Goal: Task Accomplishment & Management: Use online tool/utility

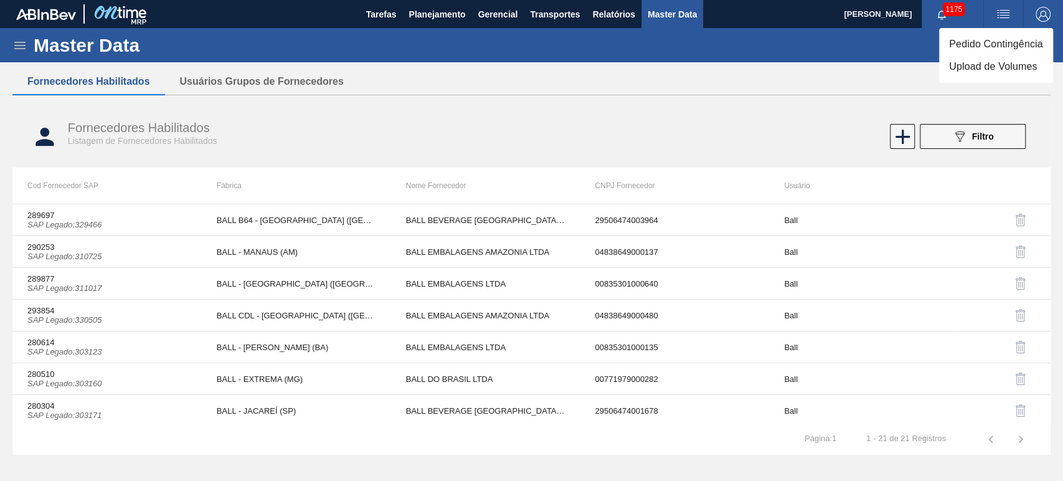
scroll to position [445, 0]
click at [963, 66] on li "Upload de Volumes" at bounding box center [996, 66] width 114 height 22
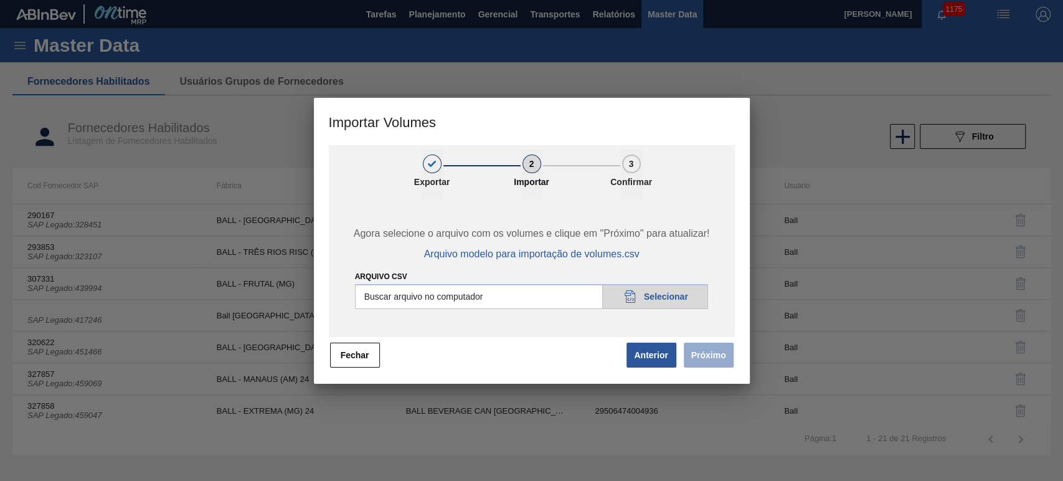
click at [646, 296] on input "Arquivo csv" at bounding box center [532, 296] width 354 height 25
type input "C:\fakepath\Template Subida LM.csv"
click at [727, 349] on button "Próximo" at bounding box center [709, 354] width 50 height 25
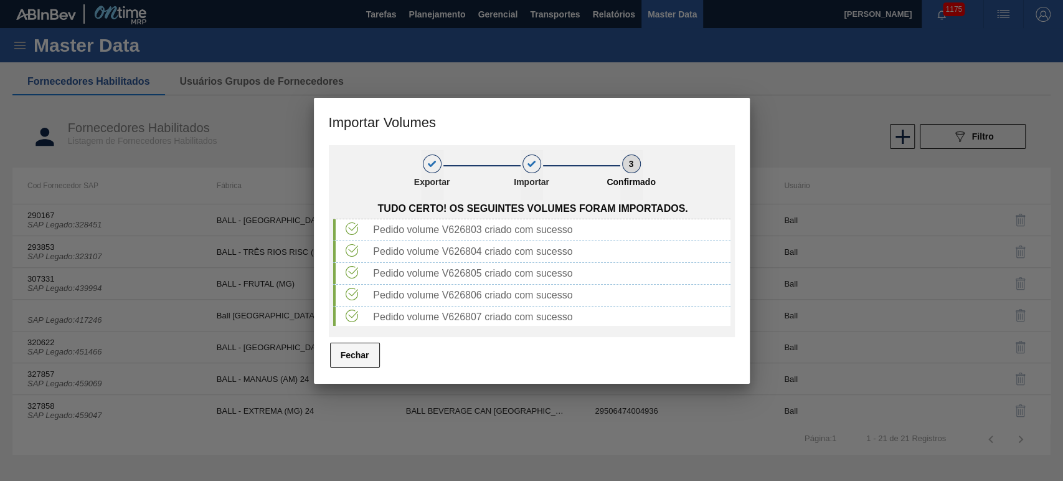
click at [360, 355] on button "Fechar" at bounding box center [355, 354] width 50 height 25
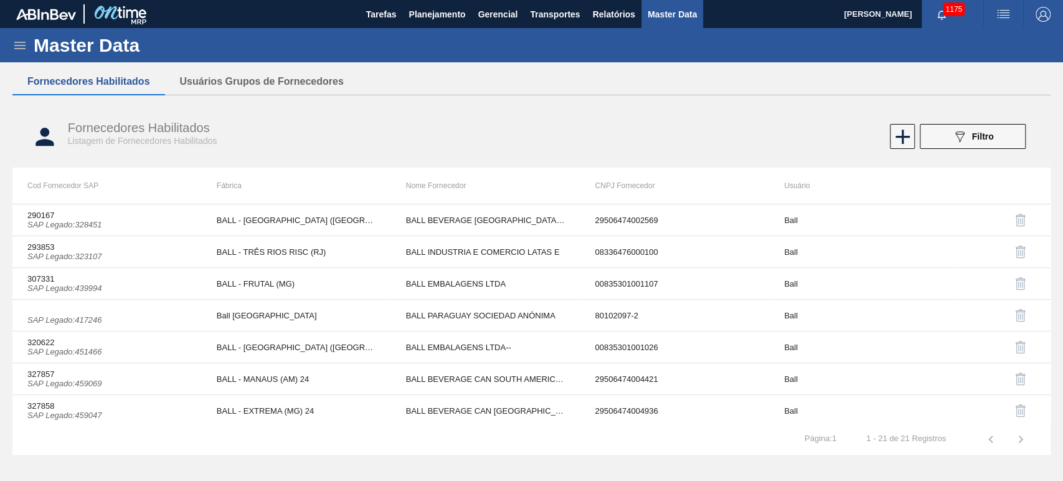
click at [613, 128] on div "089F7B8B-B2A5-4AFE-B5C0-19BA573D28AC Filtro" at bounding box center [788, 136] width 487 height 25
click at [619, 16] on span "Relatórios" at bounding box center [613, 14] width 42 height 15
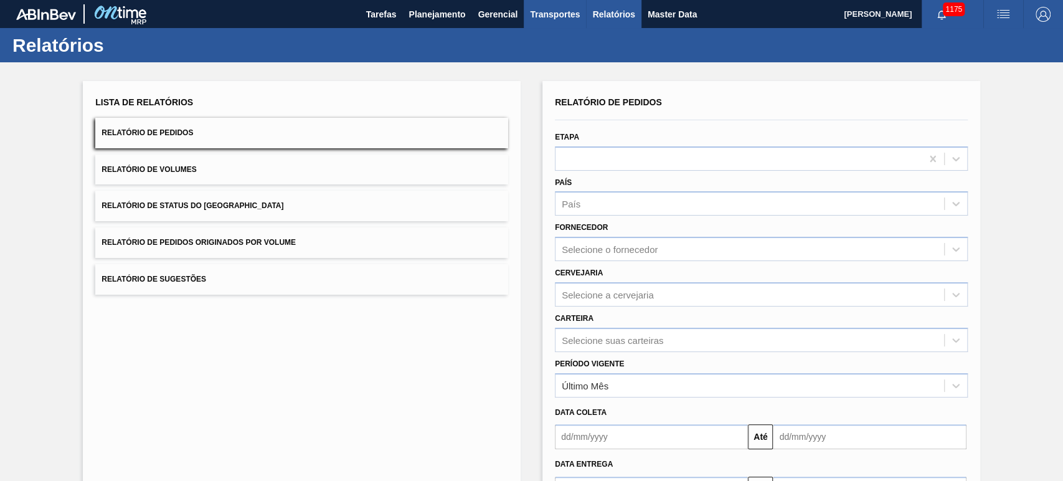
click at [549, 20] on span "Transportes" at bounding box center [555, 14] width 50 height 15
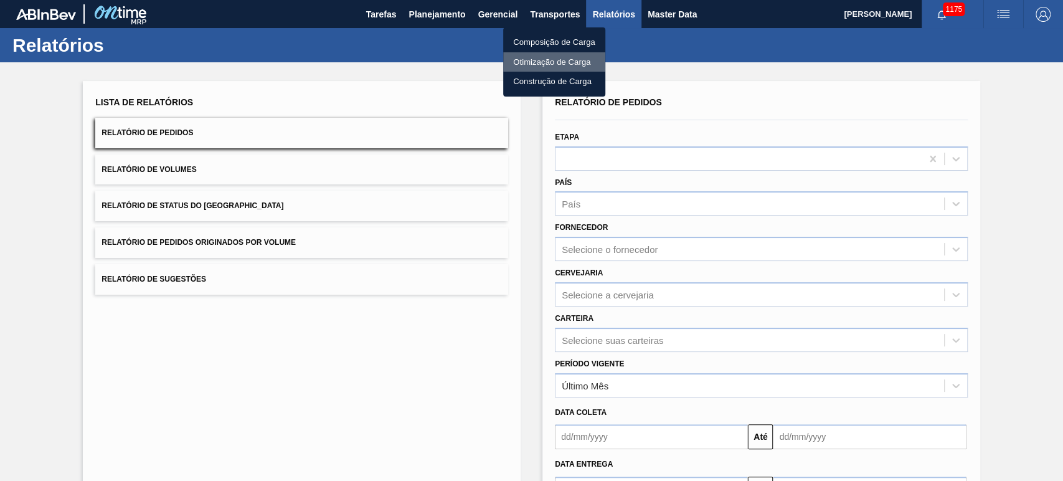
click at [547, 62] on li "Otimização de Carga" at bounding box center [554, 62] width 102 height 20
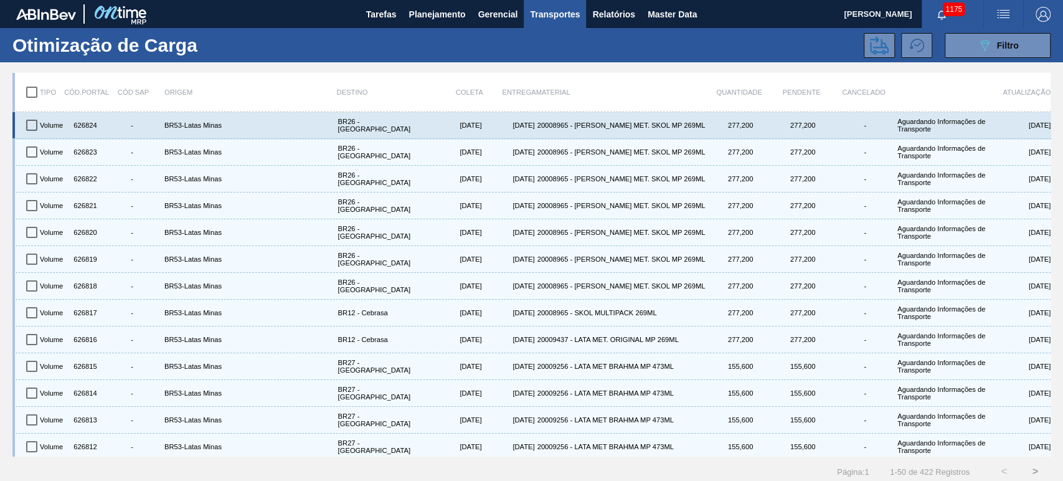
click at [35, 126] on input "checkbox" at bounding box center [32, 125] width 26 height 26
checkbox input "true"
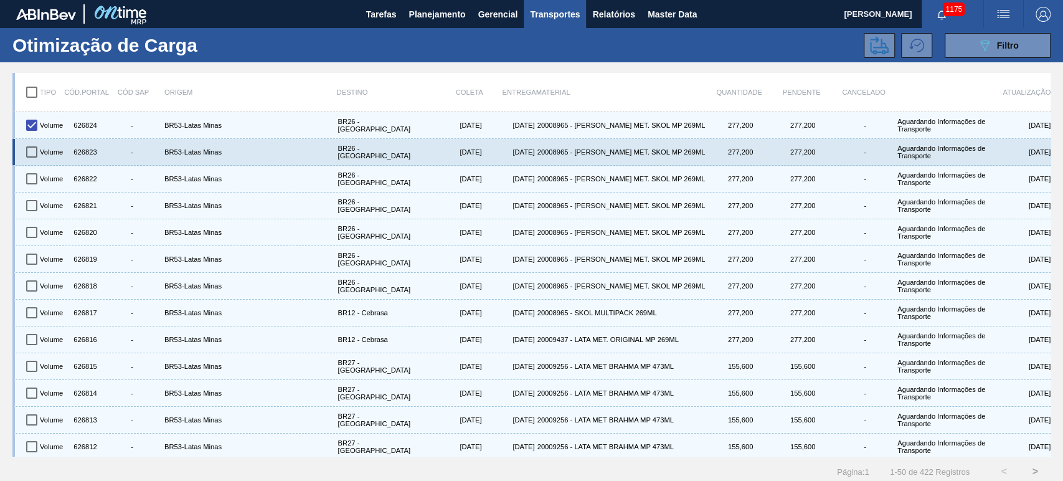
click at [32, 150] on input "checkbox" at bounding box center [32, 152] width 26 height 26
checkbox input "true"
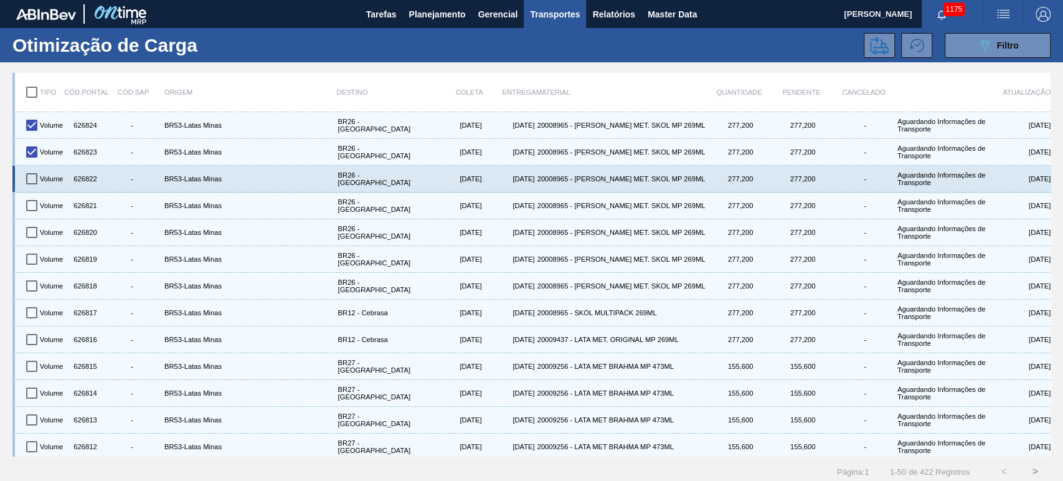
click at [26, 177] on input "checkbox" at bounding box center [32, 179] width 26 height 26
checkbox input "true"
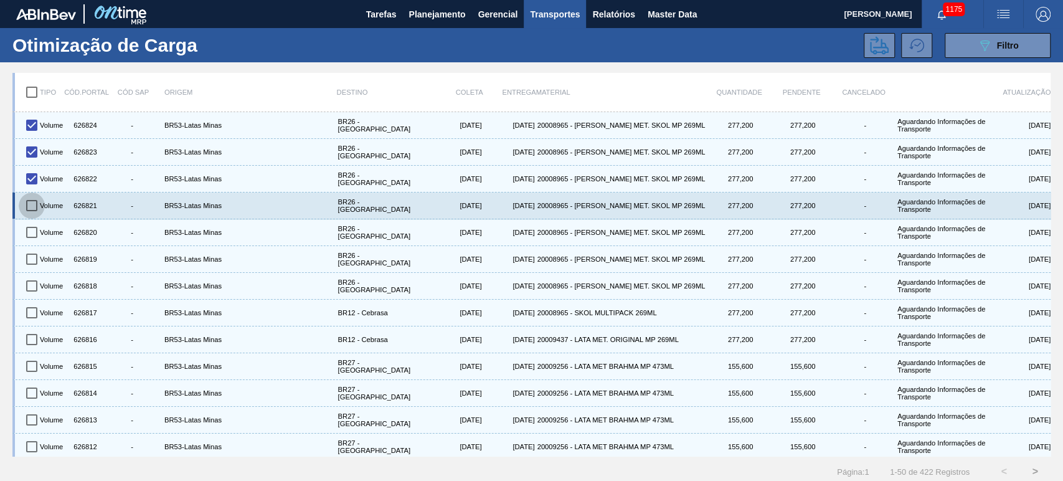
click at [32, 205] on input "checkbox" at bounding box center [32, 205] width 26 height 26
checkbox input "true"
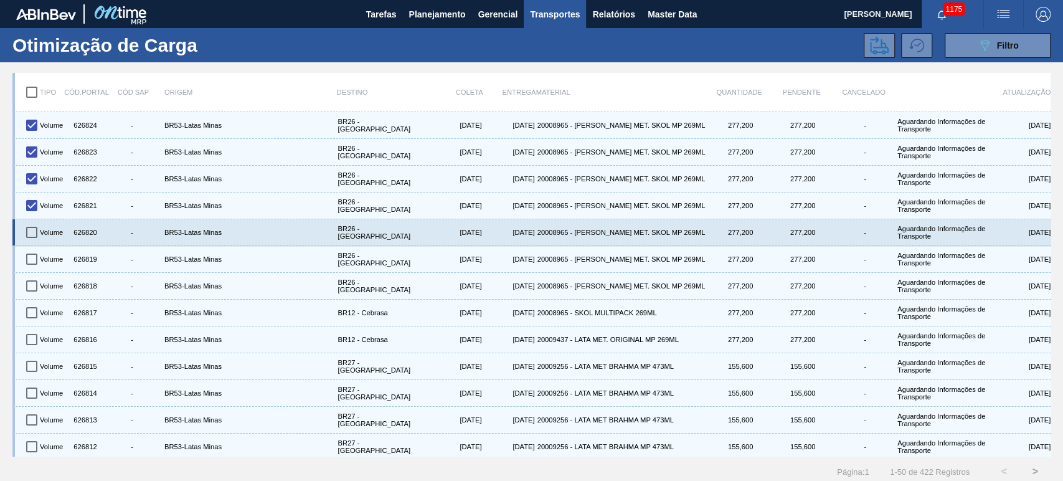
click at [30, 224] on input "checkbox" at bounding box center [32, 232] width 26 height 26
checkbox input "true"
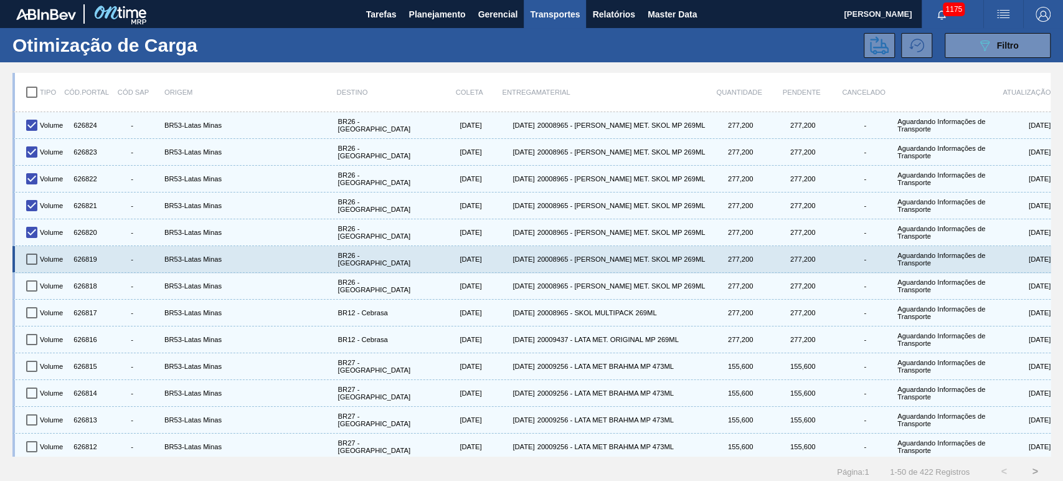
click at [29, 258] on input "checkbox" at bounding box center [32, 259] width 26 height 26
checkbox input "true"
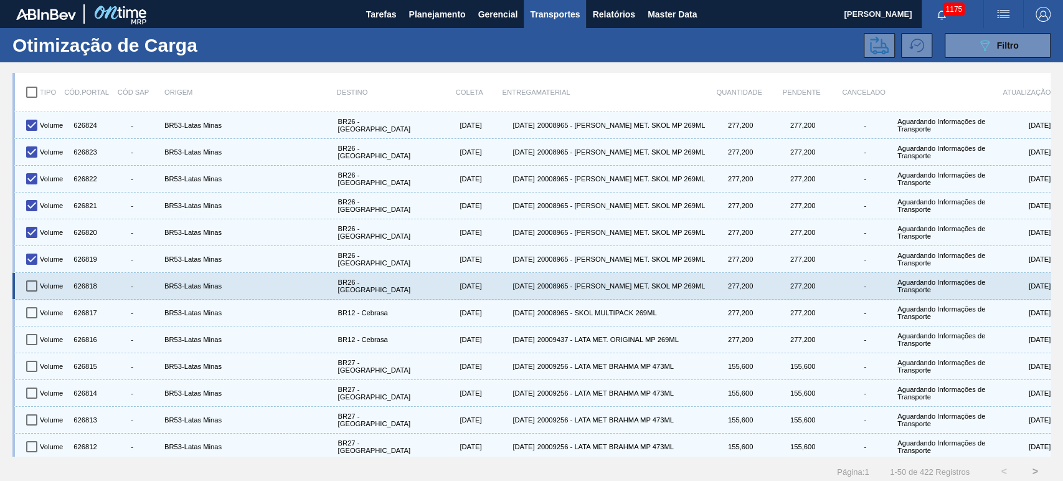
click at [29, 286] on input "checkbox" at bounding box center [32, 286] width 26 height 26
checkbox input "true"
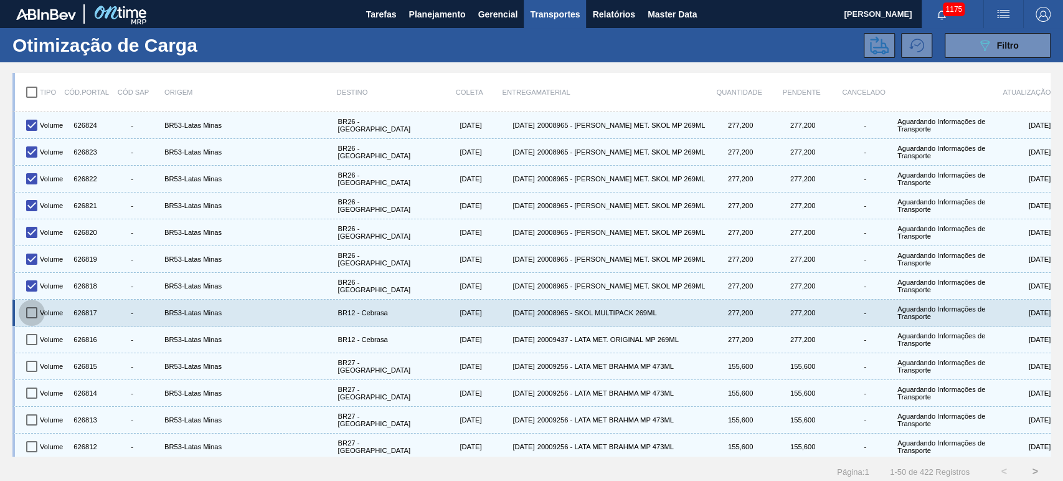
click at [25, 313] on input "checkbox" at bounding box center [32, 313] width 26 height 26
checkbox input "true"
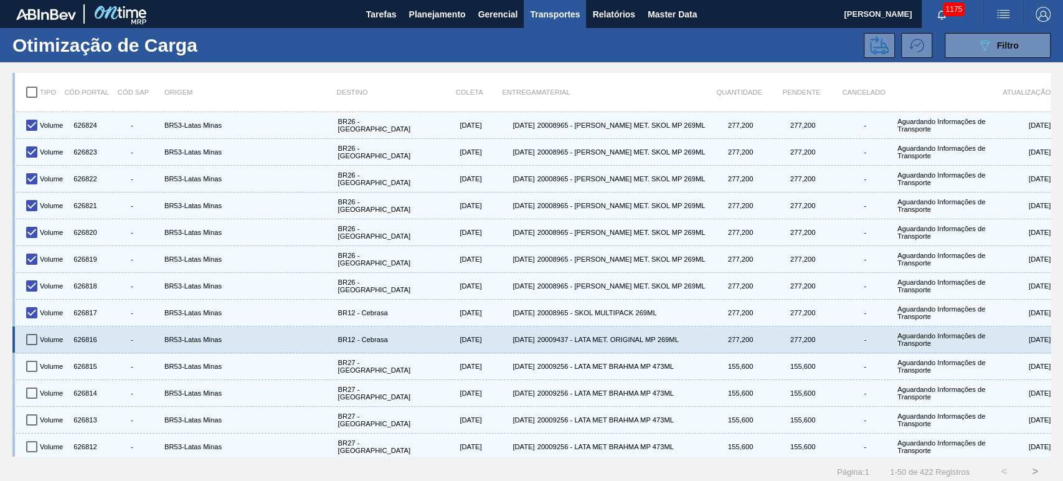
click at [28, 331] on input "checkbox" at bounding box center [32, 339] width 26 height 26
checkbox input "true"
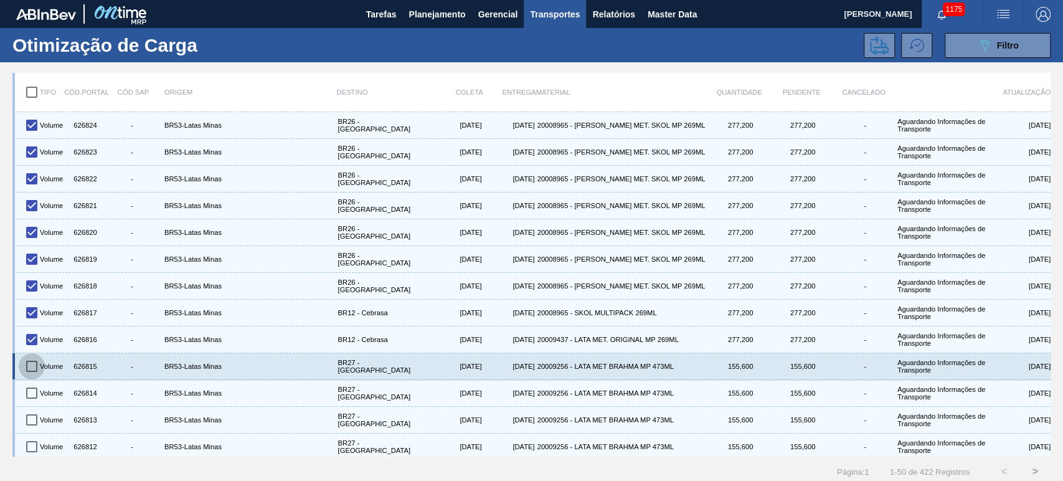
click at [34, 356] on input "checkbox" at bounding box center [32, 366] width 26 height 26
checkbox input "true"
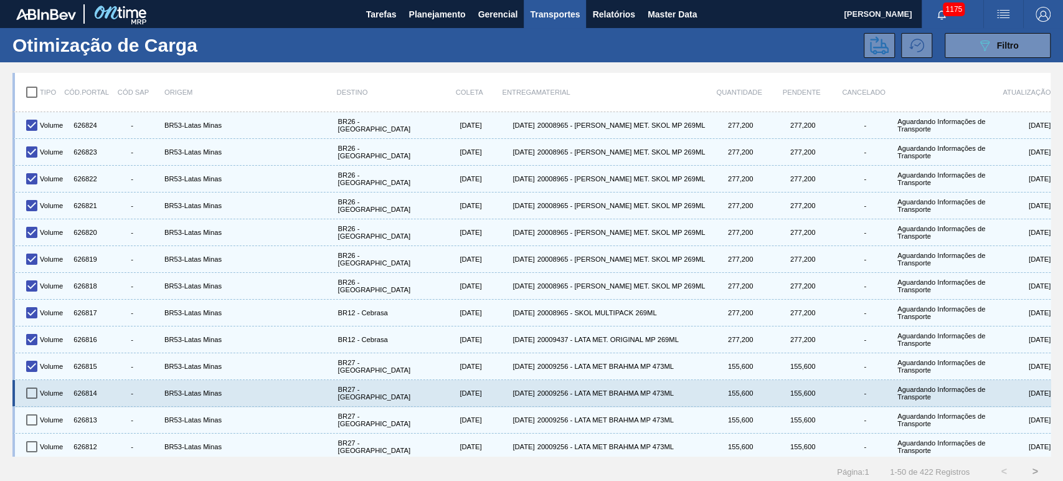
click at [31, 380] on input "checkbox" at bounding box center [32, 393] width 26 height 26
checkbox input "true"
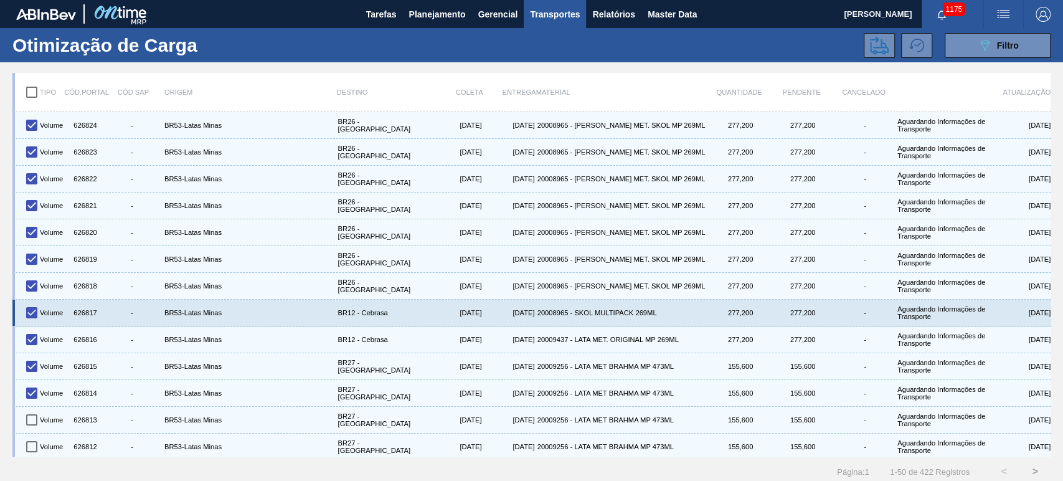
scroll to position [184, 0]
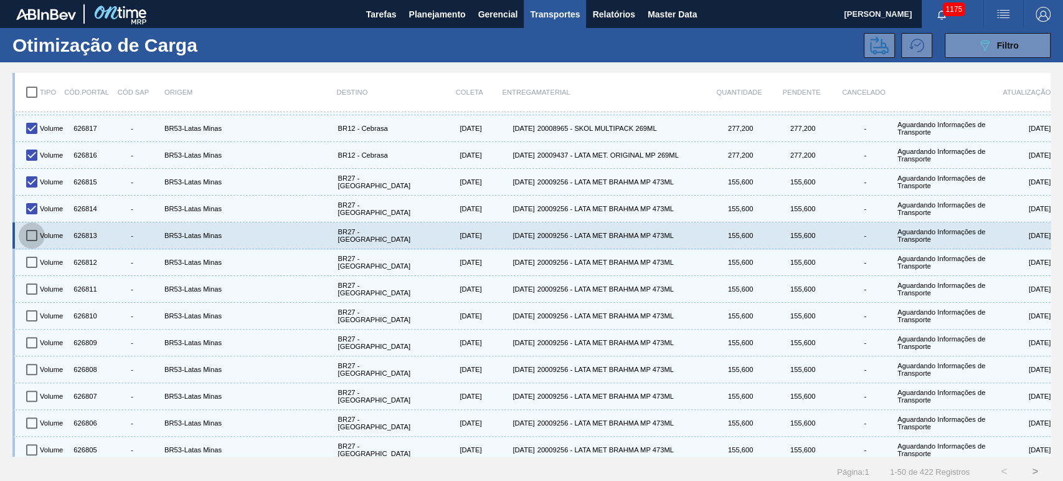
click at [29, 235] on input "checkbox" at bounding box center [32, 235] width 26 height 26
checkbox input "true"
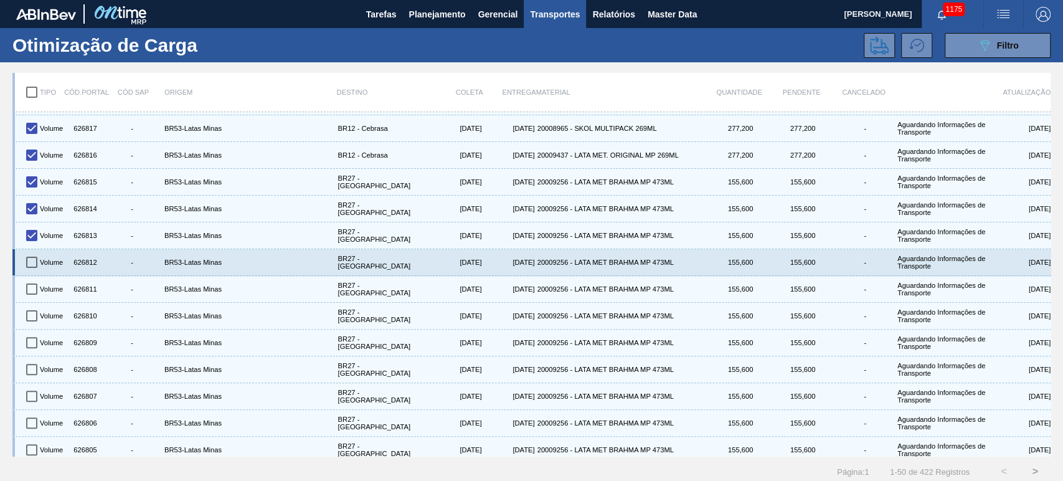
click at [34, 264] on input "checkbox" at bounding box center [32, 262] width 26 height 26
checkbox input "true"
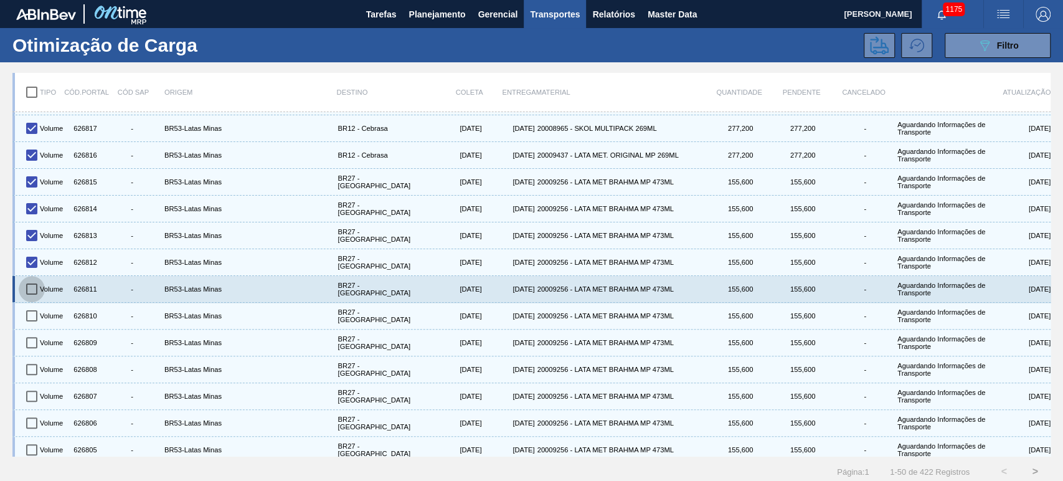
click at [29, 289] on input "checkbox" at bounding box center [32, 289] width 26 height 26
checkbox input "true"
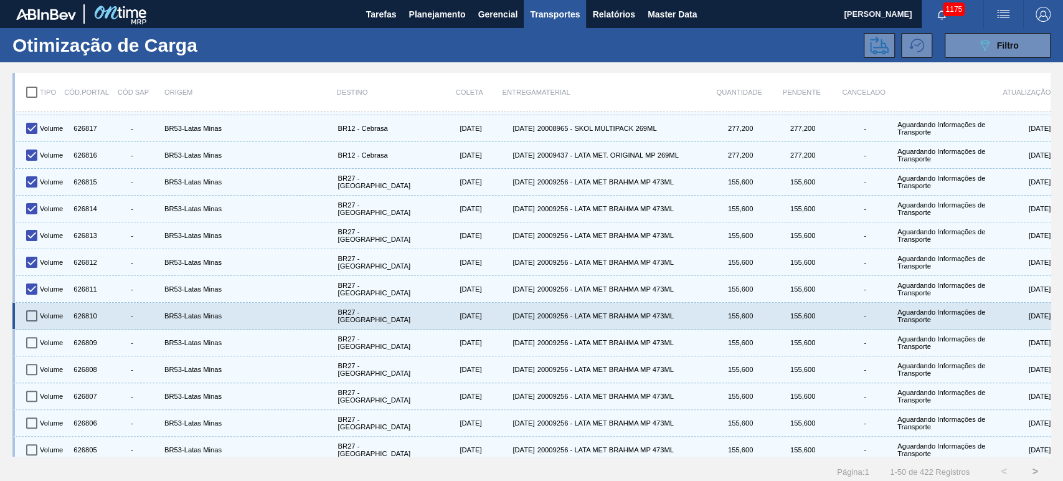
click at [32, 316] on input "checkbox" at bounding box center [32, 316] width 26 height 26
checkbox input "true"
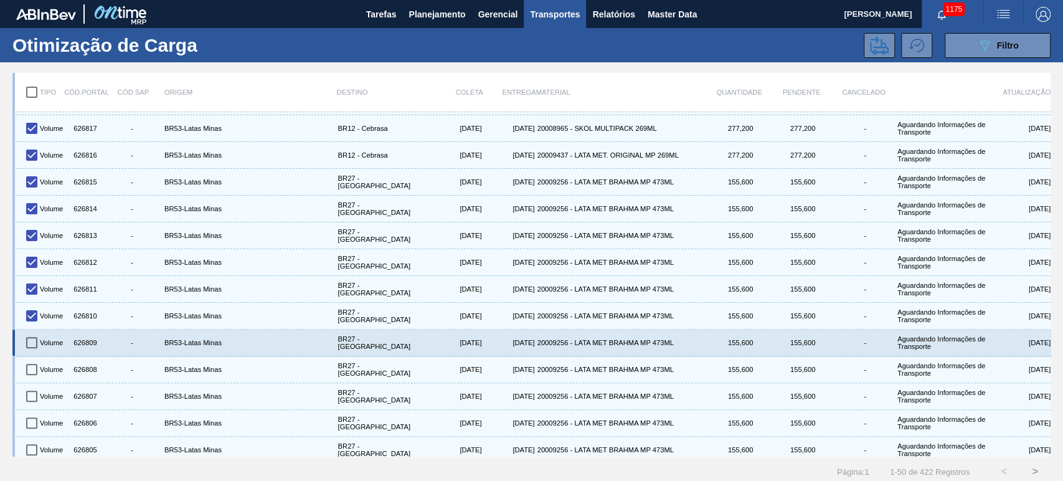
click at [28, 333] on input "checkbox" at bounding box center [32, 342] width 26 height 26
checkbox input "true"
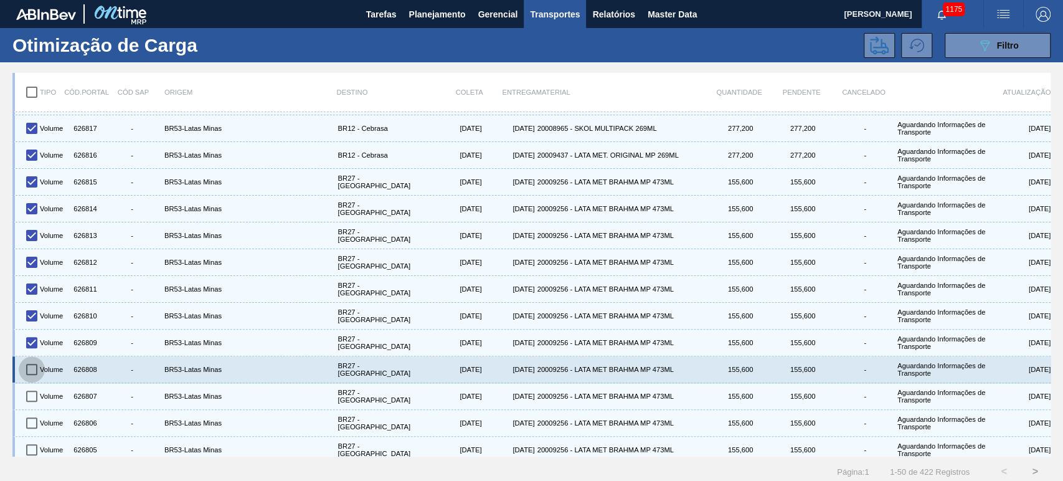
click at [27, 359] on input "checkbox" at bounding box center [32, 369] width 26 height 26
checkbox input "true"
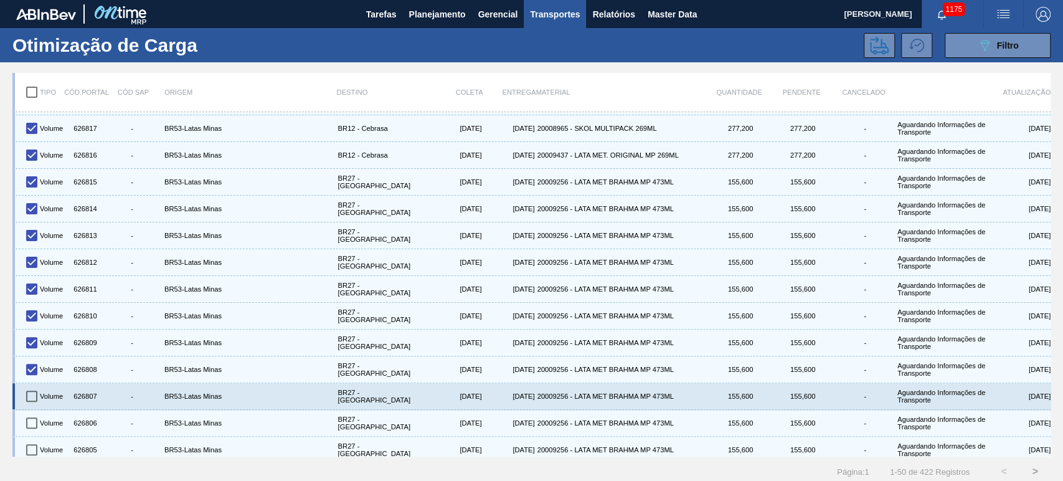
click at [28, 392] on input "checkbox" at bounding box center [32, 396] width 26 height 26
checkbox input "true"
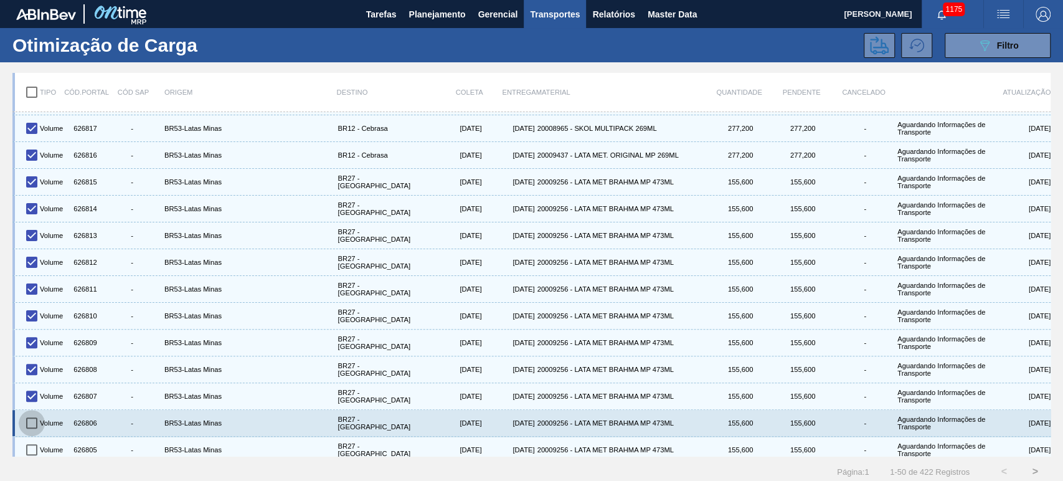
click at [30, 415] on input "checkbox" at bounding box center [32, 423] width 26 height 26
checkbox input "true"
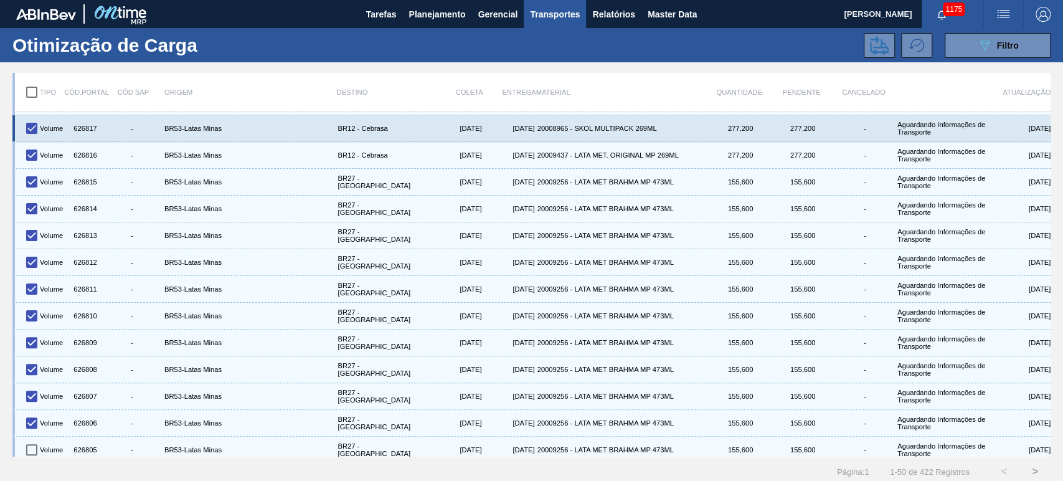
scroll to position [0, 0]
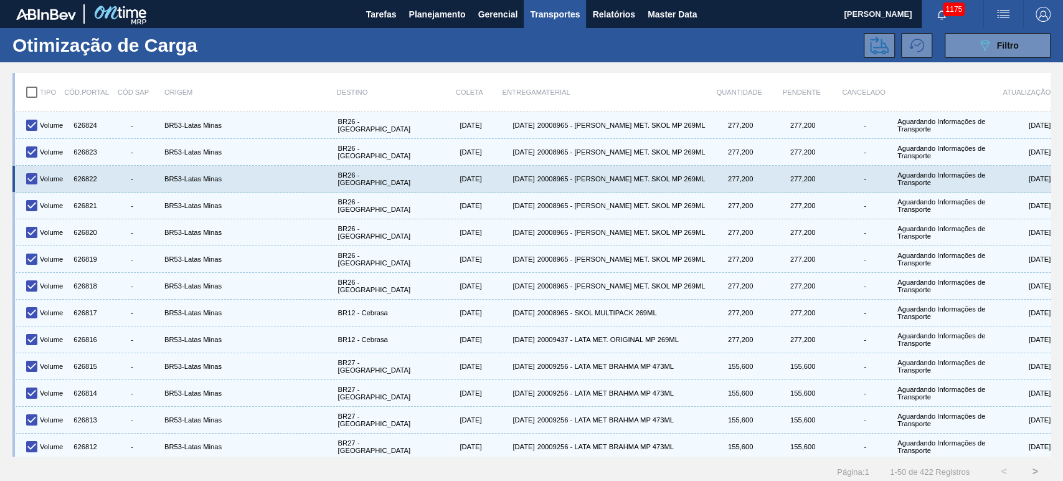
drag, startPoint x: 1048, startPoint y: 168, endPoint x: 1046, endPoint y: 180, distance: 12.6
click at [1046, 180] on div "Volume 626824 - BR53-[GEOGRAPHIC_DATA] - [GEOGRAPHIC_DATA] [DATE] [DATE] 200089…" at bounding box center [531, 284] width 1038 height 344
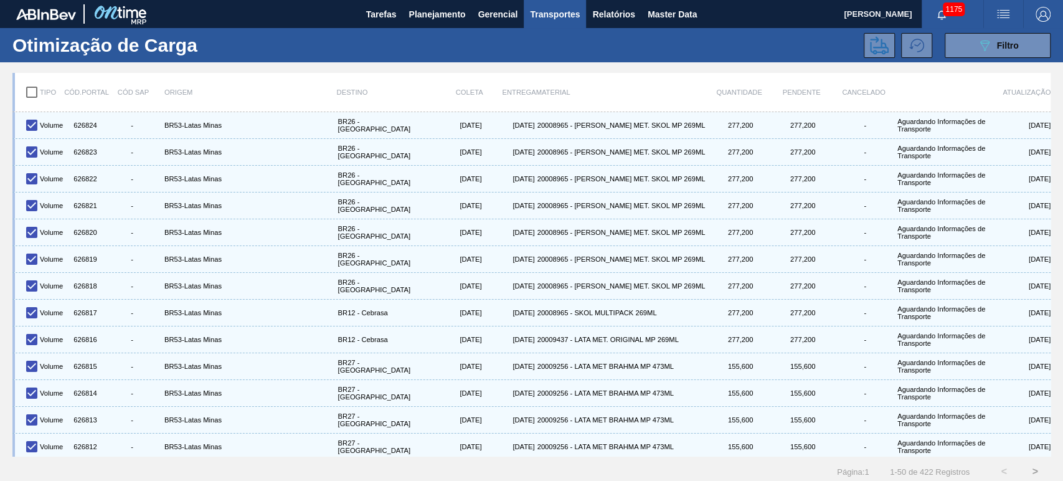
drag, startPoint x: 1051, startPoint y: 181, endPoint x: 1051, endPoint y: 191, distance: 10.0
click at [1051, 191] on div "Tipo Cód.Portal Cód SAP Origem Destino Coleta Entrega Material Quantidade Pende…" at bounding box center [531, 274] width 1063 height 425
drag, startPoint x: 1048, startPoint y: 189, endPoint x: 1048, endPoint y: 203, distance: 14.3
click at [1048, 203] on div "Volume 626824 - BR53-[GEOGRAPHIC_DATA] - [GEOGRAPHIC_DATA] [DATE] [DATE] 200089…" at bounding box center [531, 284] width 1038 height 344
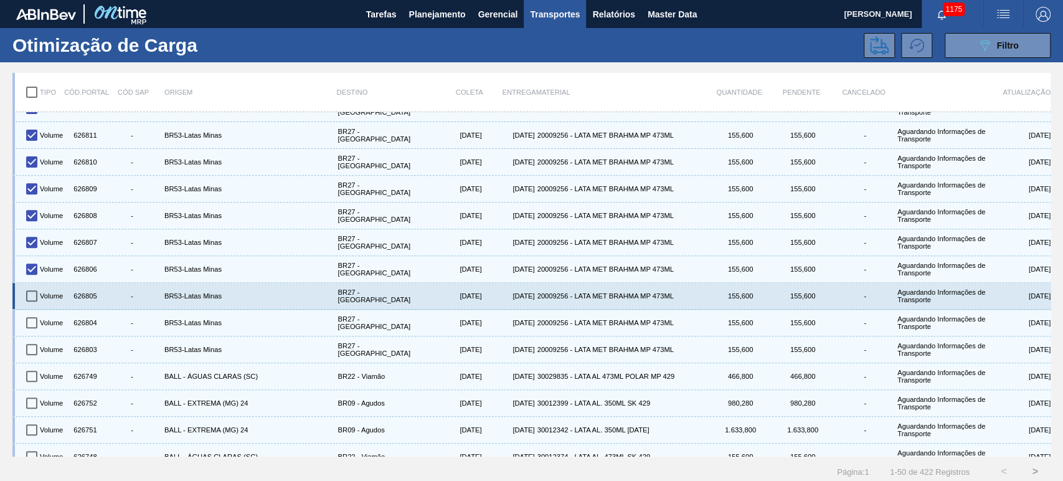
scroll to position [369, 0]
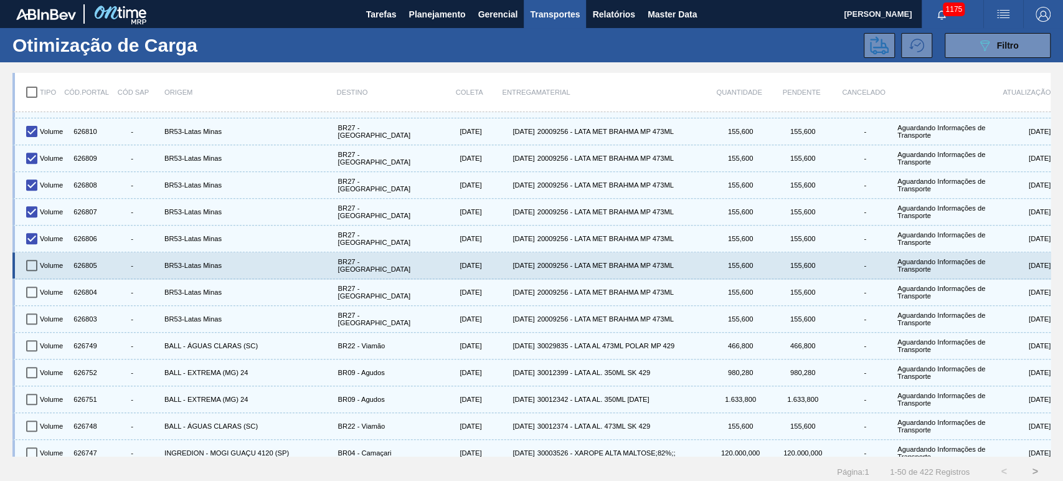
click at [30, 264] on input "checkbox" at bounding box center [32, 265] width 26 height 26
checkbox input "true"
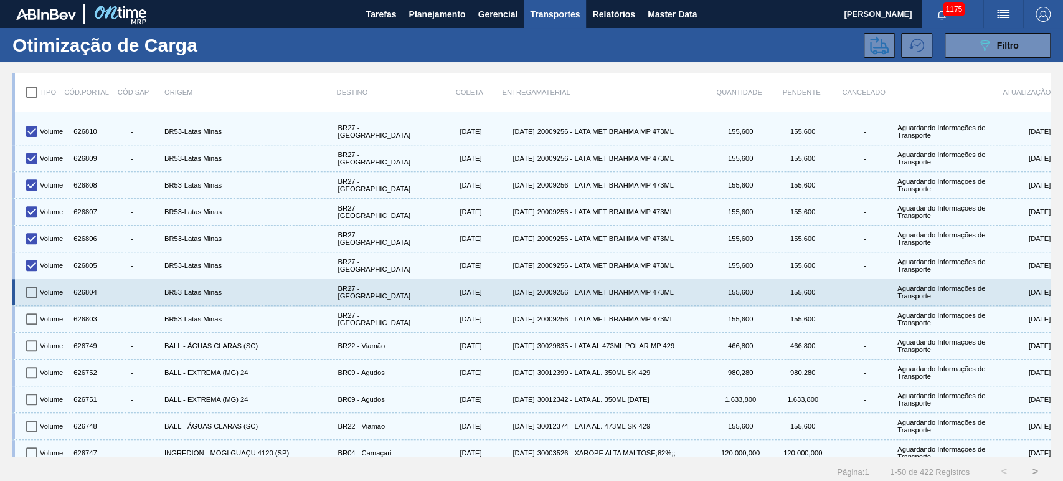
click at [29, 292] on input "checkbox" at bounding box center [32, 292] width 26 height 26
checkbox input "true"
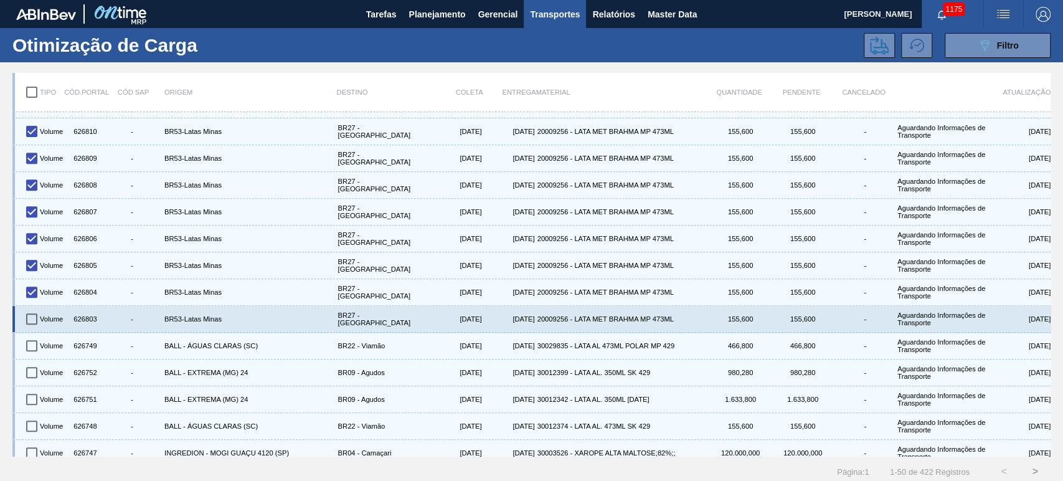
click at [30, 322] on input "checkbox" at bounding box center [32, 319] width 26 height 26
checkbox input "true"
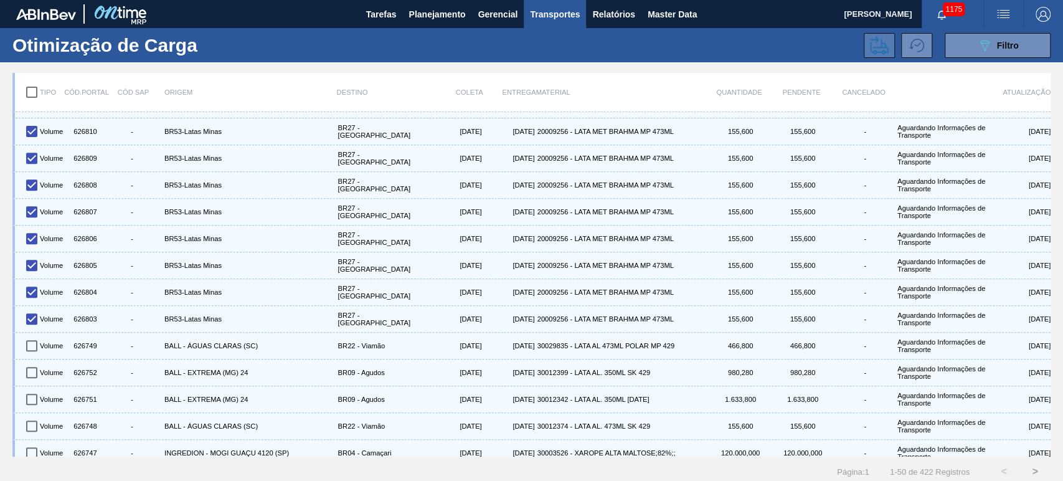
click at [877, 44] on icon at bounding box center [879, 45] width 19 height 19
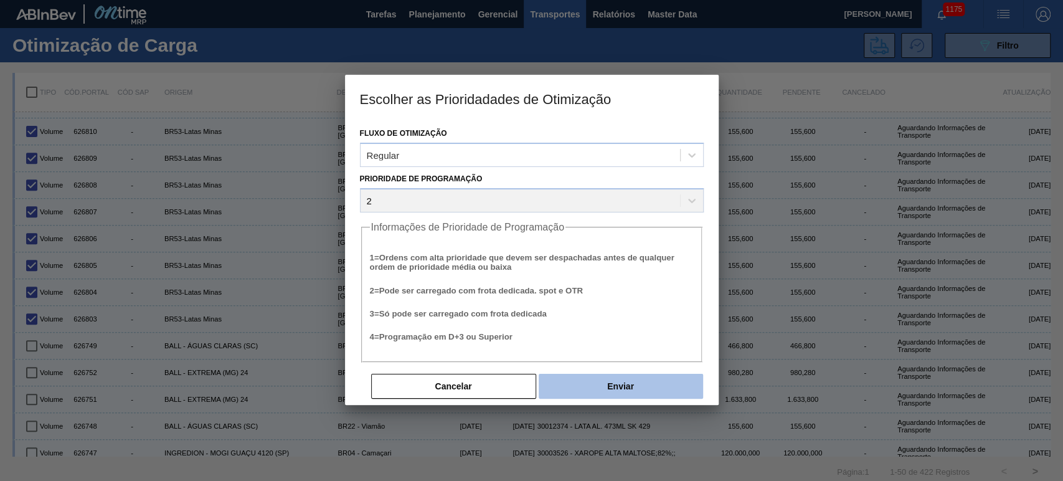
click at [604, 379] on button "Enviar" at bounding box center [621, 386] width 164 height 25
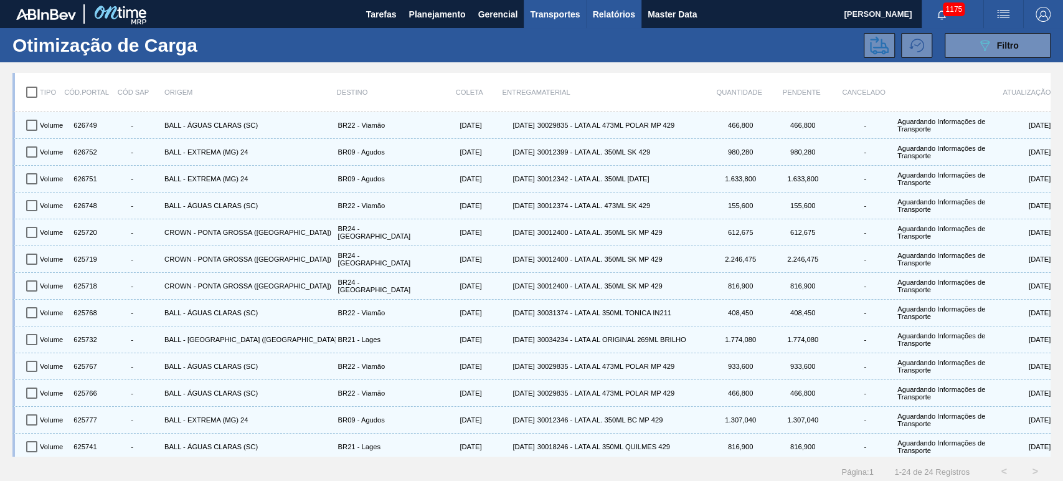
click at [605, 11] on span "Relatórios" at bounding box center [613, 14] width 42 height 15
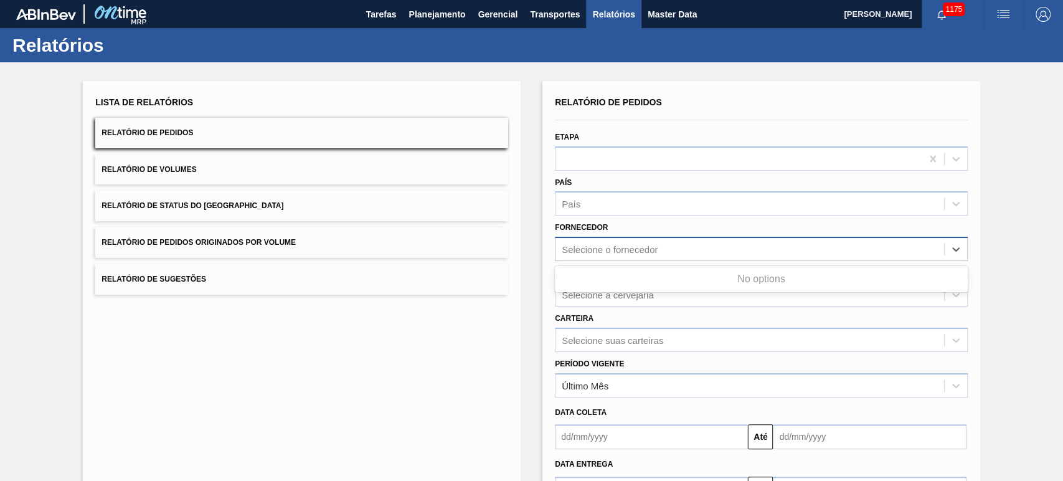
click at [646, 253] on div "Selecione o fornecedor" at bounding box center [610, 249] width 96 height 11
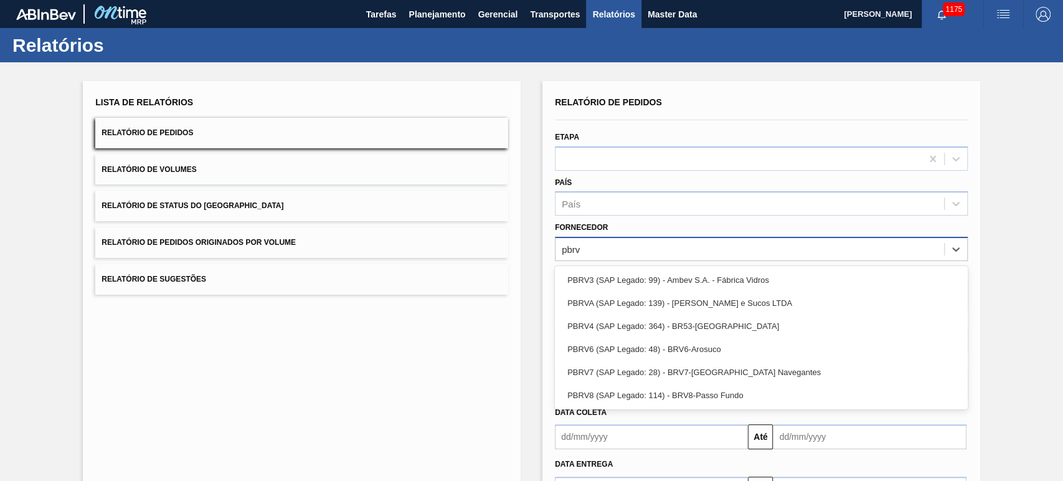
type input "pbrv4"
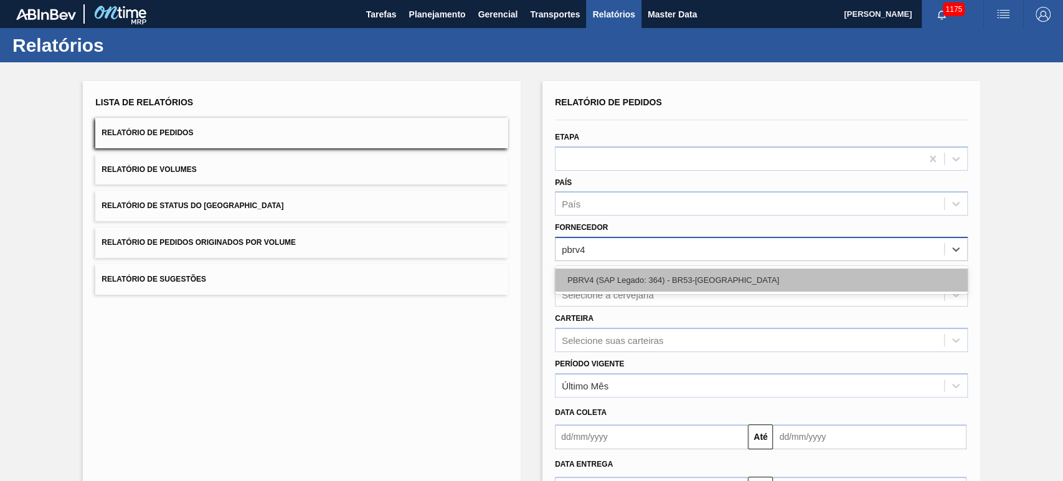
click at [646, 269] on div "PBRV4 (SAP Legado: 364) - BR53-[GEOGRAPHIC_DATA]" at bounding box center [761, 279] width 413 height 23
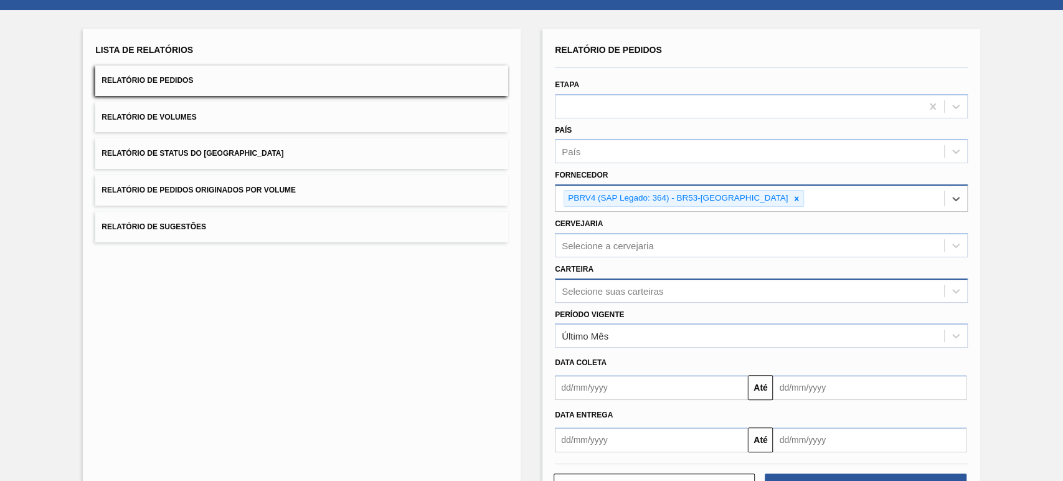
click at [611, 303] on div "Selecione suas carteiras" at bounding box center [761, 290] width 413 height 24
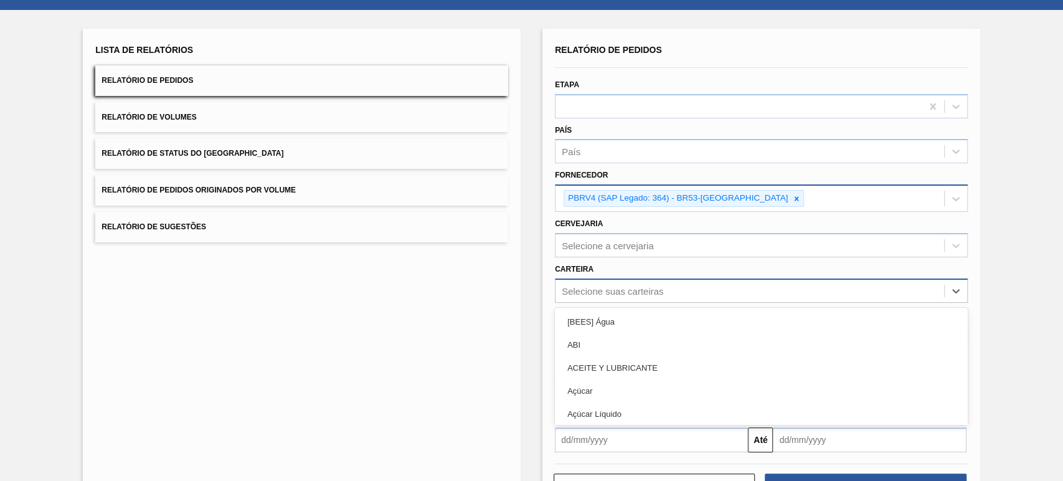
scroll to position [70, 0]
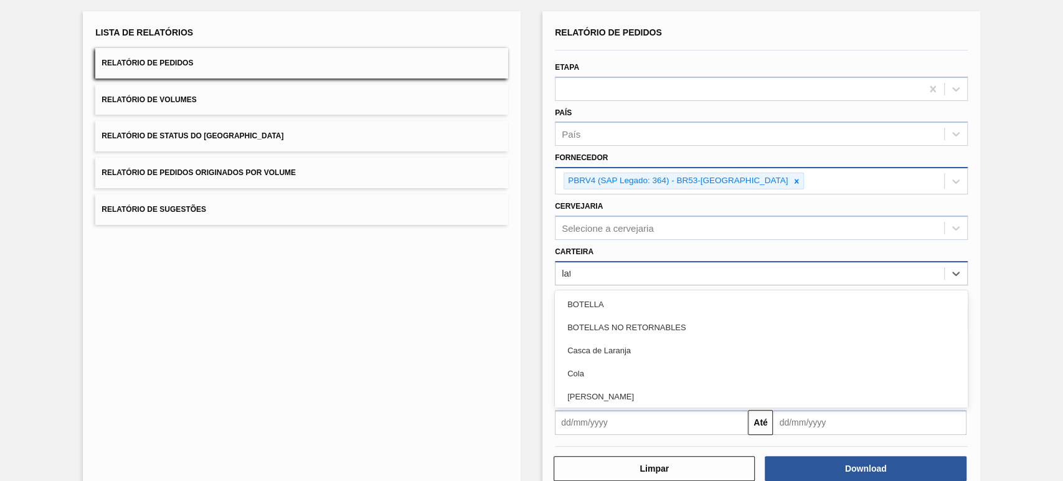
type input "lata"
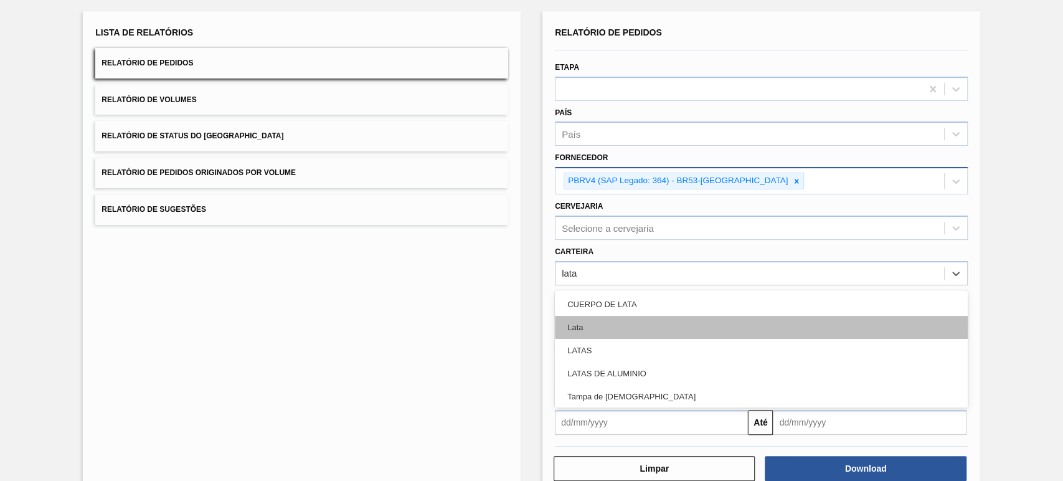
click at [600, 329] on div "Lata" at bounding box center [761, 327] width 413 height 23
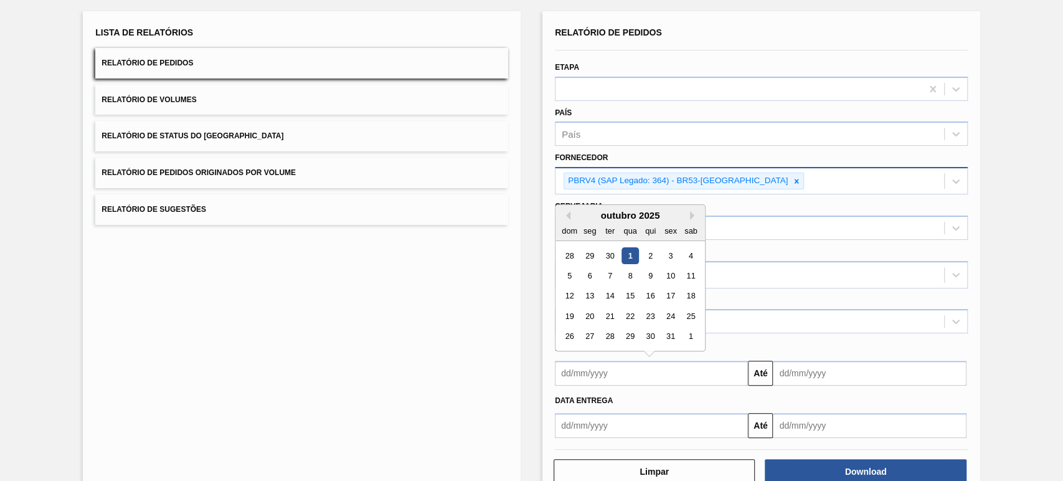
click at [589, 372] on input "text" at bounding box center [651, 373] width 193 height 25
click at [625, 250] on div "1" at bounding box center [629, 255] width 17 height 17
type input "[DATE]"
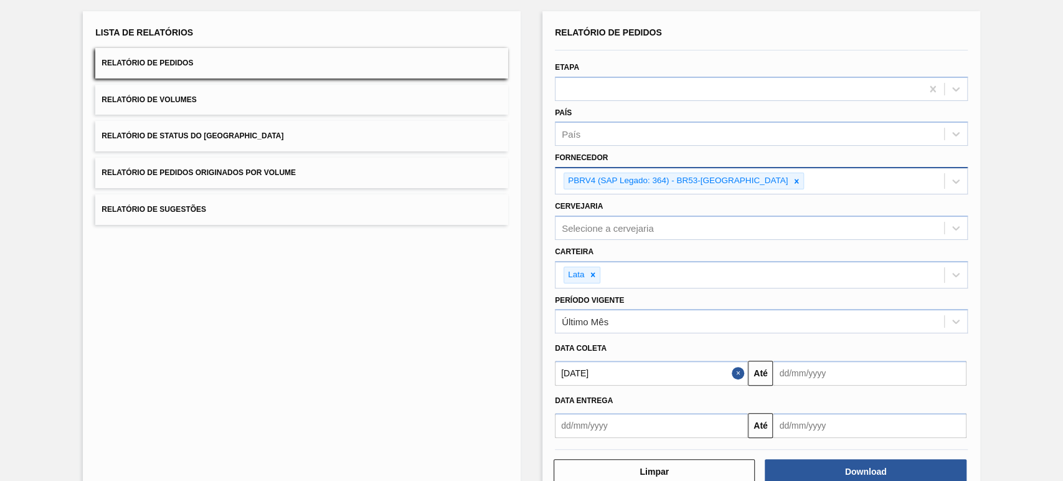
click at [796, 366] on input "text" at bounding box center [869, 373] width 193 height 25
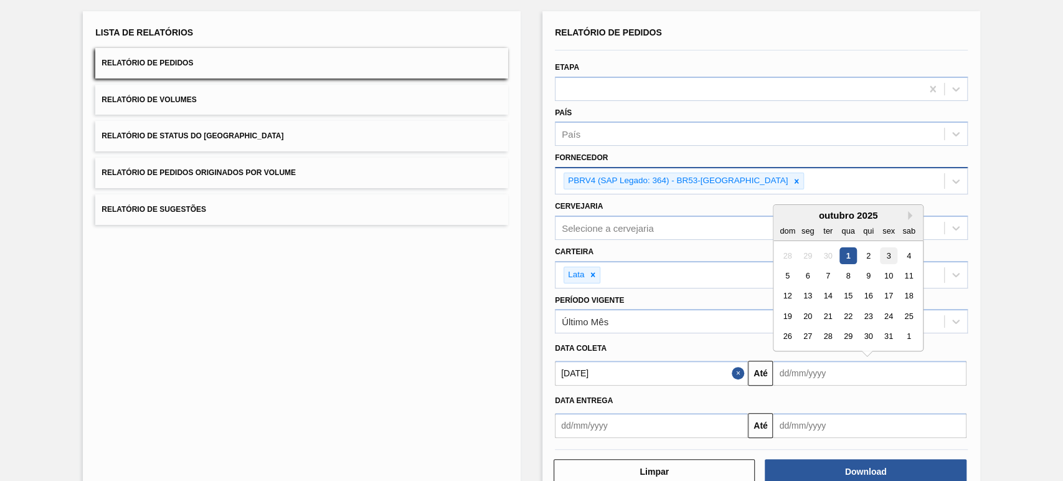
click at [887, 248] on div "3" at bounding box center [889, 255] width 17 height 17
type input "[DATE]"
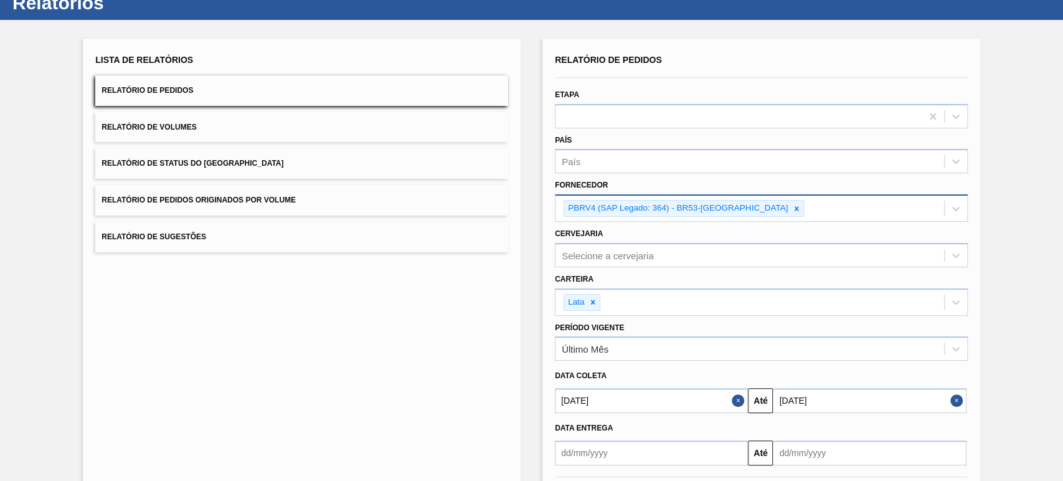
scroll to position [100, 0]
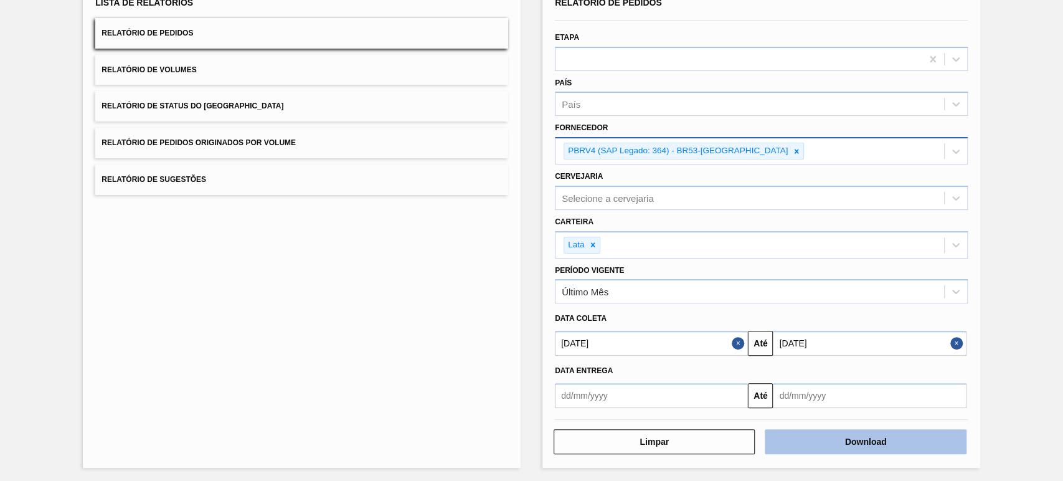
click at [824, 429] on button "Download" at bounding box center [865, 441] width 201 height 25
